Goal: Check status: Check status

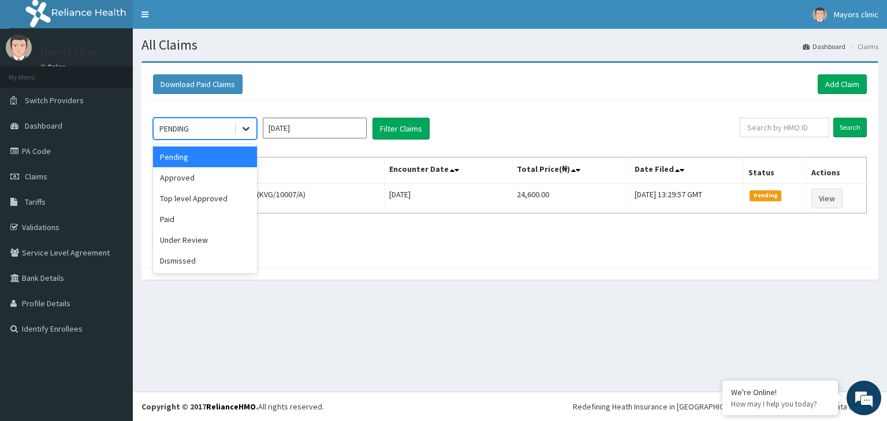
click at [249, 125] on icon at bounding box center [246, 129] width 12 height 12
click at [186, 238] on div "Under Review" at bounding box center [205, 240] width 104 height 21
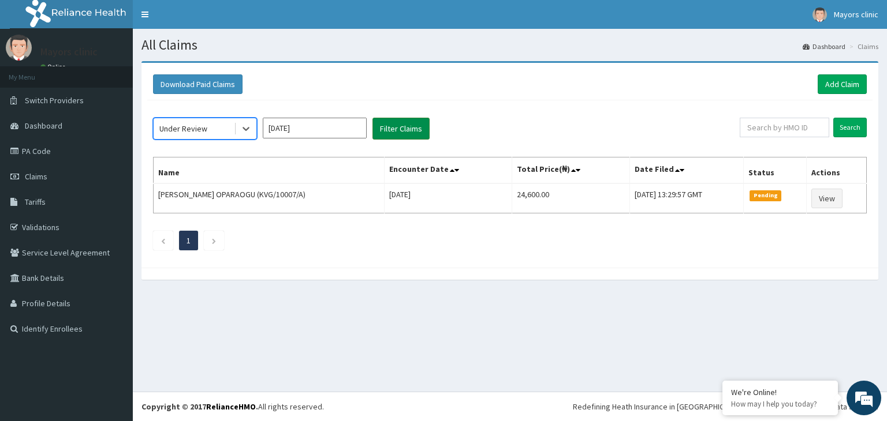
click at [413, 125] on button "Filter Claims" at bounding box center [400, 129] width 57 height 22
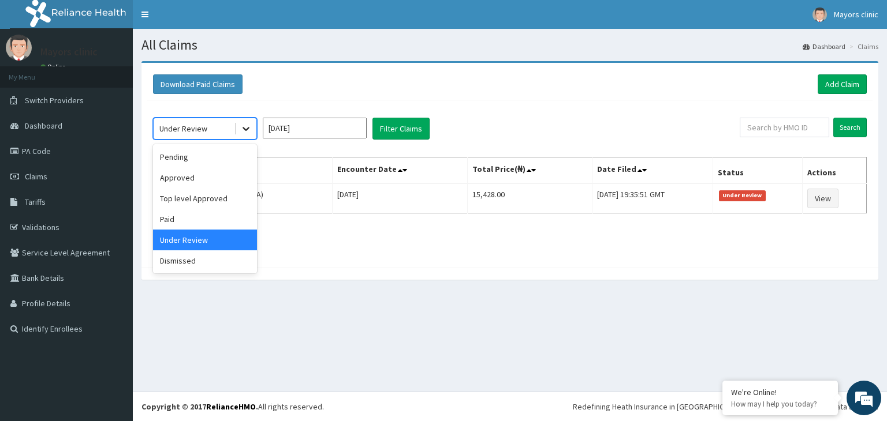
click at [250, 128] on icon at bounding box center [246, 129] width 12 height 12
click at [203, 181] on div "Approved" at bounding box center [205, 177] width 104 height 21
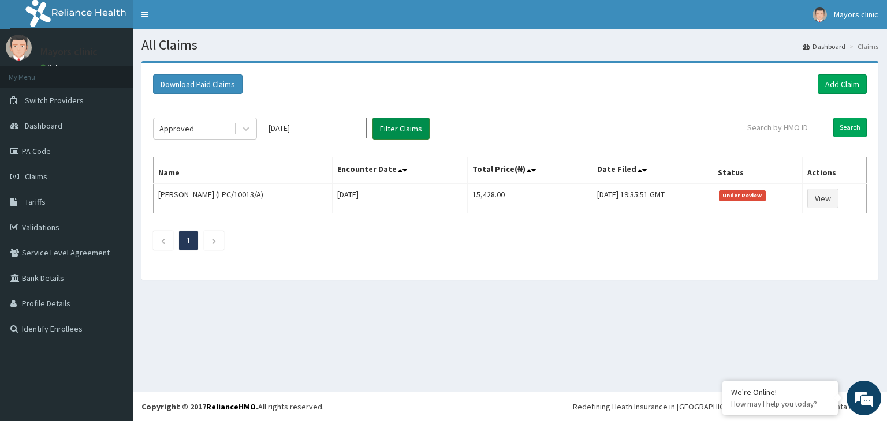
click at [403, 128] on button "Filter Claims" at bounding box center [400, 129] width 57 height 22
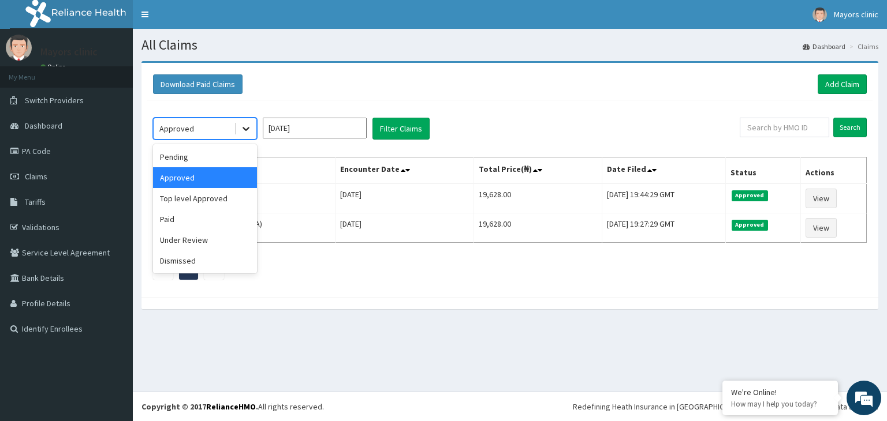
click at [245, 125] on icon at bounding box center [246, 129] width 12 height 12
click at [210, 200] on div "Top level Approved" at bounding box center [205, 198] width 104 height 21
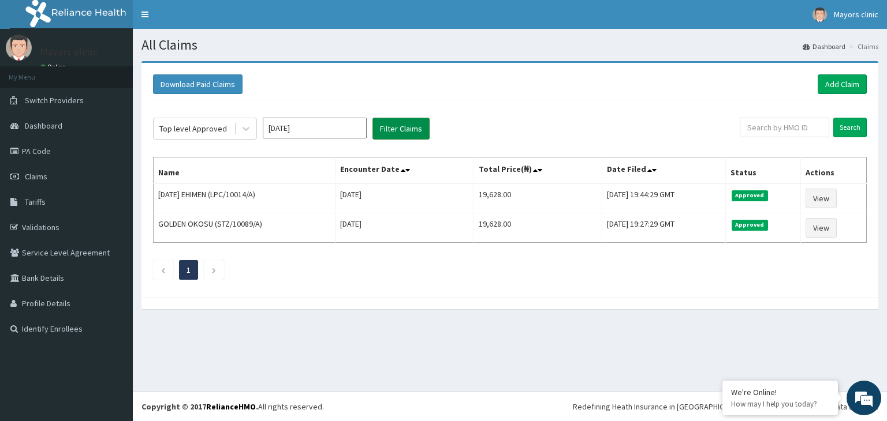
click at [395, 127] on button "Filter Claims" at bounding box center [400, 129] width 57 height 22
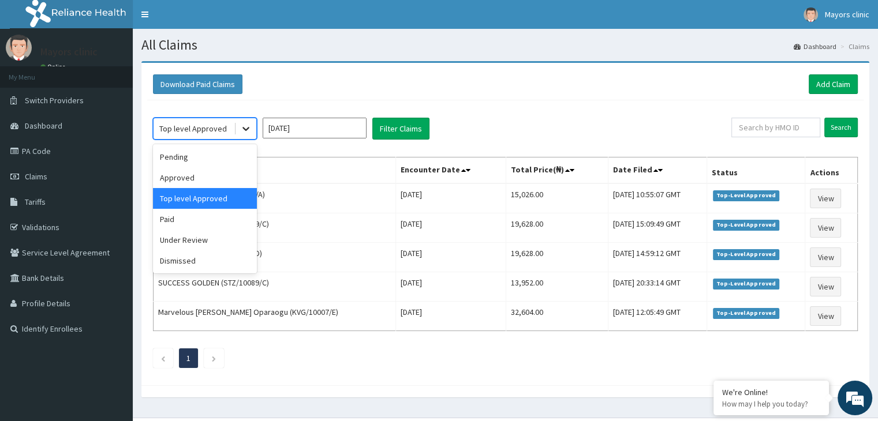
click at [251, 128] on icon at bounding box center [246, 129] width 12 height 12
click at [210, 175] on div "Approved" at bounding box center [205, 177] width 104 height 21
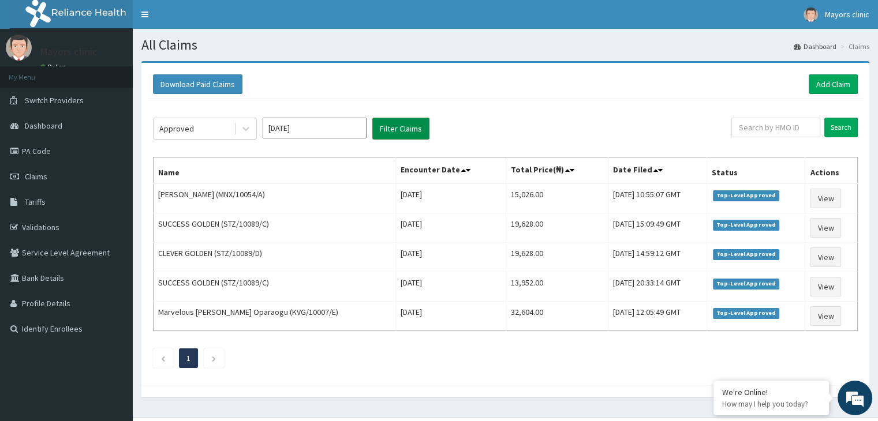
click at [399, 128] on button "Filter Claims" at bounding box center [400, 129] width 57 height 22
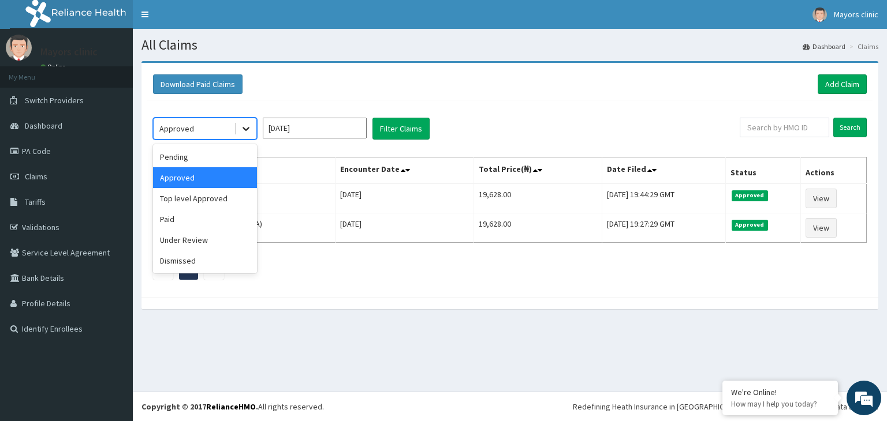
click at [249, 129] on icon at bounding box center [246, 129] width 12 height 12
click at [234, 156] on div "Pending" at bounding box center [205, 157] width 104 height 21
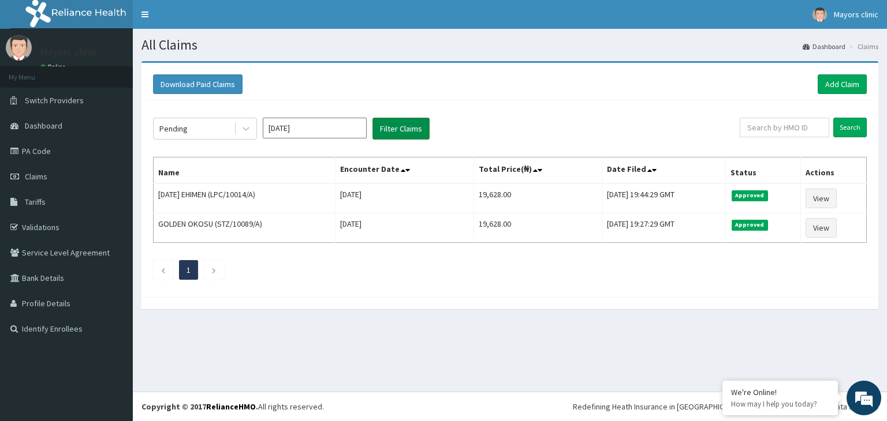
click at [388, 124] on button "Filter Claims" at bounding box center [400, 129] width 57 height 22
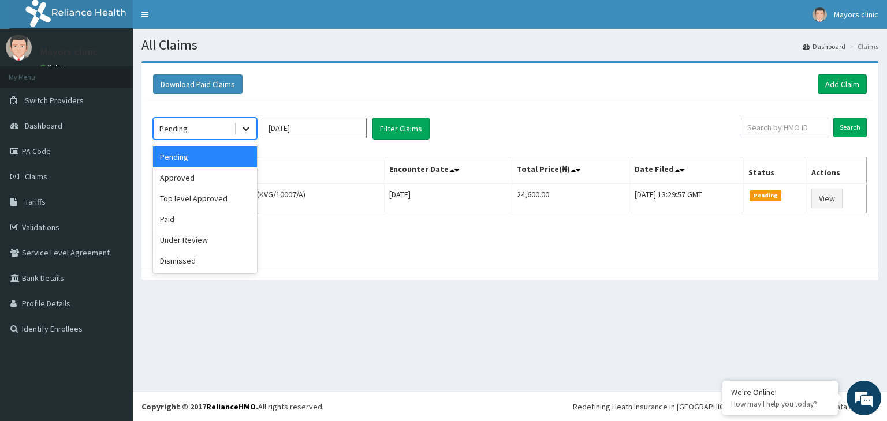
click at [243, 126] on icon at bounding box center [246, 129] width 12 height 12
click at [206, 237] on div "Under Review" at bounding box center [205, 240] width 104 height 21
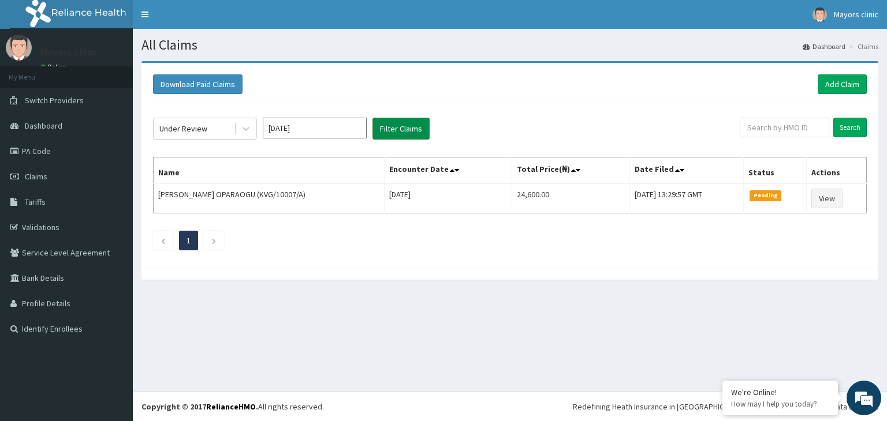
click at [394, 124] on button "Filter Claims" at bounding box center [400, 129] width 57 height 22
